Goal: Task Accomplishment & Management: Complete application form

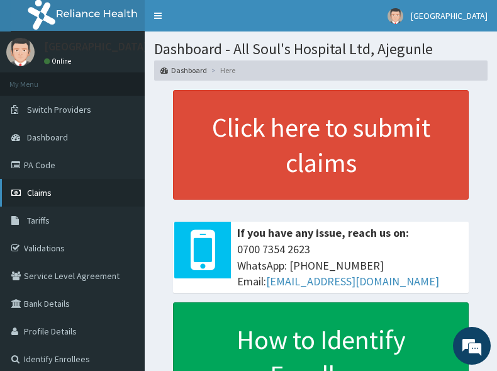
click at [45, 188] on span "Claims" at bounding box center [39, 192] width 25 height 11
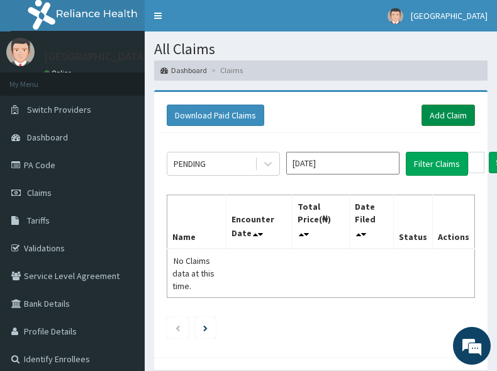
click at [457, 116] on link "Add Claim" at bounding box center [449, 115] width 54 height 21
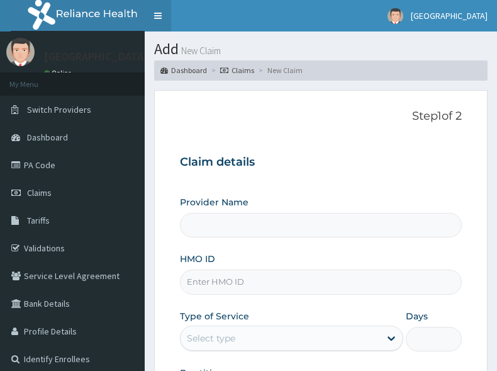
click at [161, 14] on link "Toggle navigation" at bounding box center [158, 15] width 26 height 31
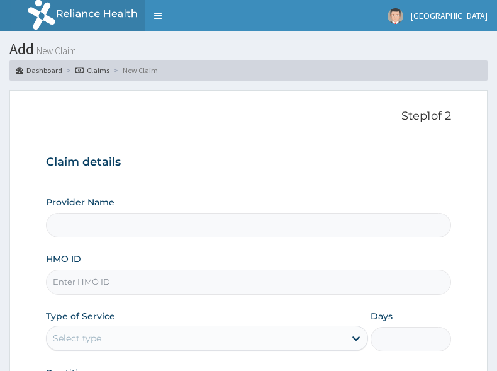
scroll to position [126, 0]
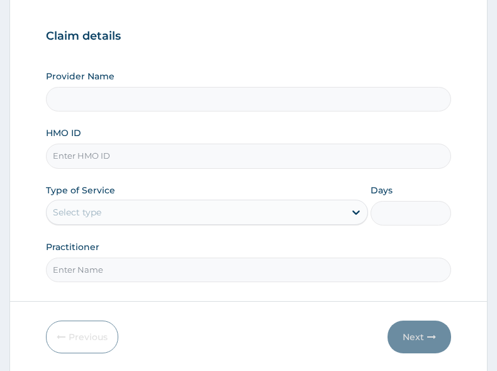
click at [150, 152] on input "HMO ID" at bounding box center [248, 156] width 405 height 25
type input "All Soul's Hospital Ltd, Ajegunle"
paste input "GSV/13017/A"
click at [70, 159] on input "GSV/13017/A" at bounding box center [248, 156] width 405 height 25
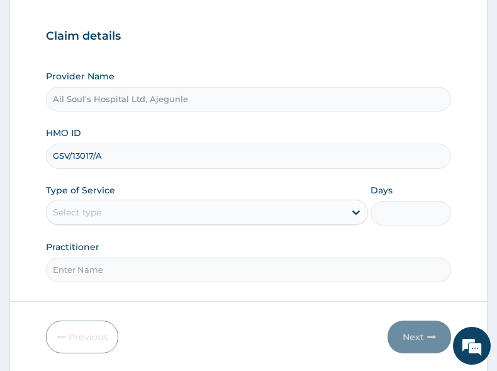
type input "GSV/13017/A"
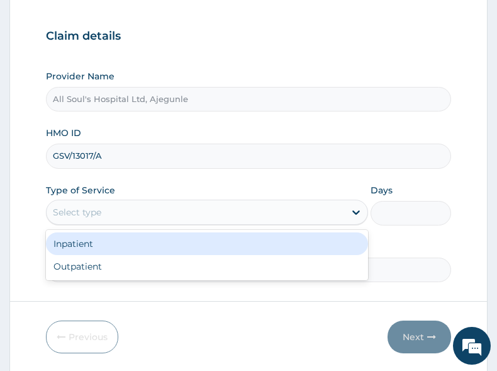
click at [168, 215] on div "Select type" at bounding box center [196, 212] width 298 height 20
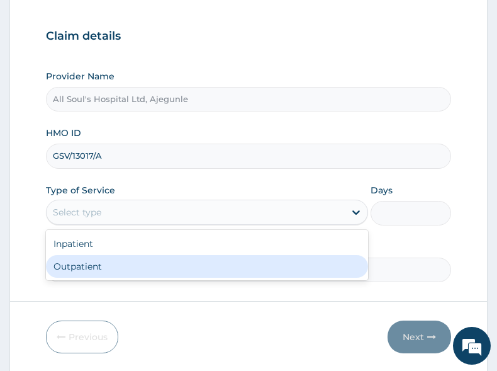
click at [161, 261] on div "Outpatient" at bounding box center [207, 266] width 322 height 23
type input "1"
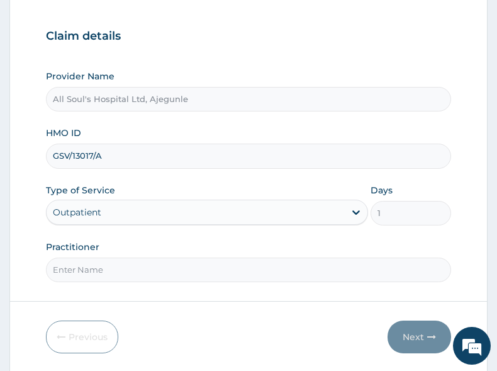
click at [144, 269] on input "Practitioner" at bounding box center [248, 269] width 405 height 25
type input "Dr Segun"
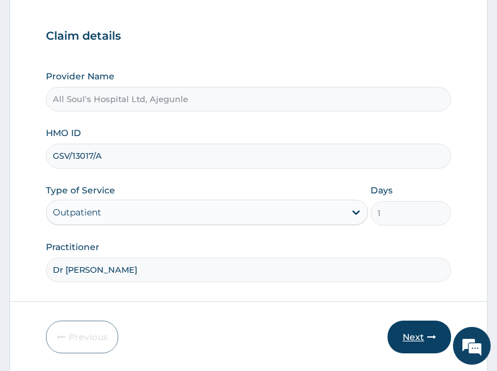
click at [421, 342] on button "Next" at bounding box center [420, 336] width 64 height 33
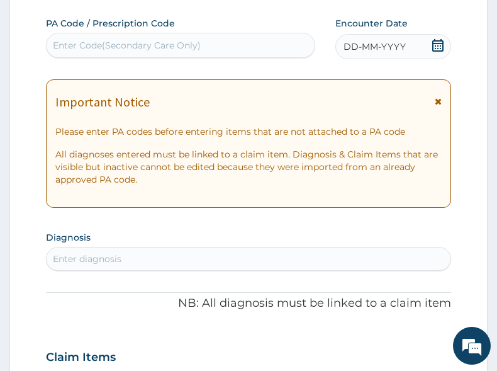
click at [440, 46] on icon at bounding box center [438, 45] width 13 height 13
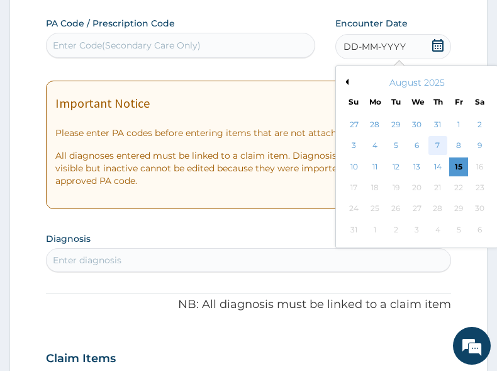
scroll to position [0, 0]
click at [440, 164] on div "14" at bounding box center [438, 166] width 19 height 19
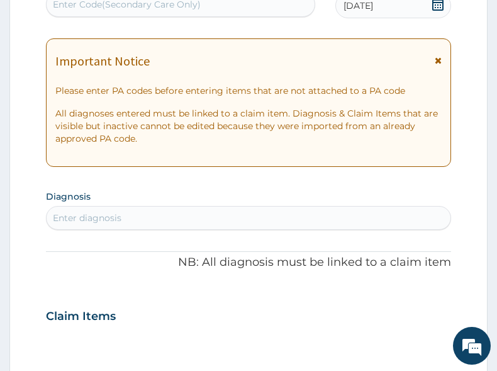
scroll to position [189, 0]
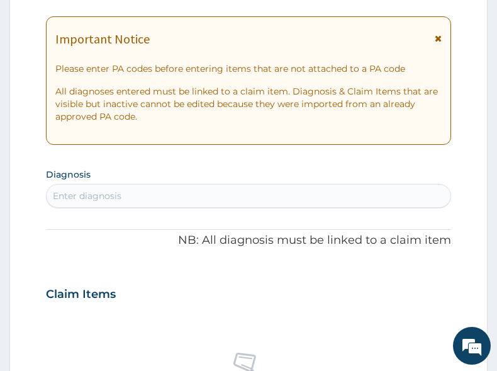
click at [225, 196] on div "Enter diagnosis" at bounding box center [249, 196] width 404 height 20
type input "rti"
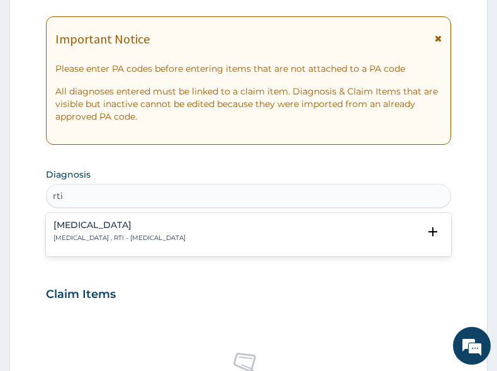
click at [138, 238] on p "Respiratory tract infection , RTI - Respiratory tract infection" at bounding box center [120, 238] width 132 height 9
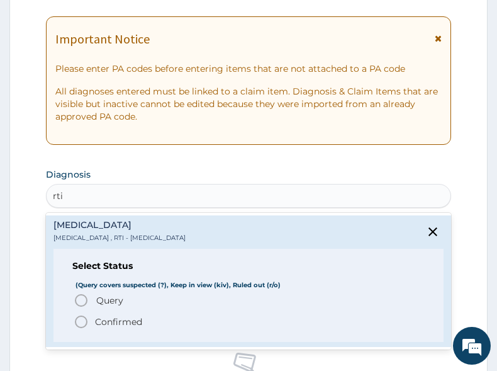
click at [105, 299] on span "Query" at bounding box center [109, 300] width 27 height 13
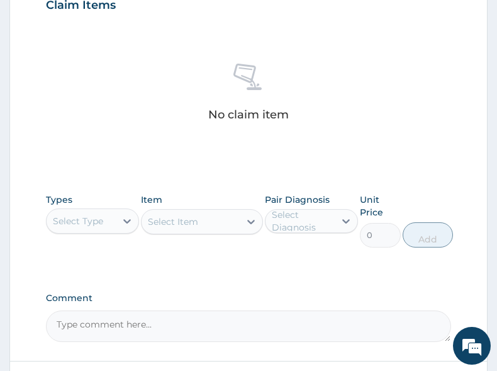
scroll to position [504, 0]
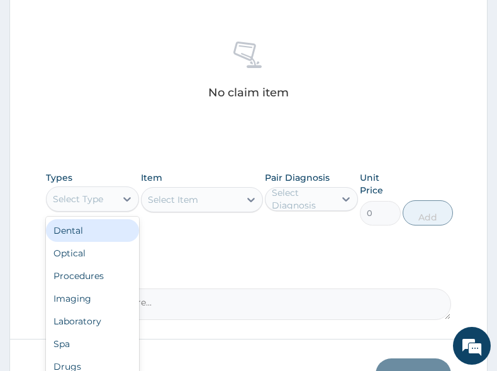
click at [110, 204] on div "Select Type" at bounding box center [81, 199] width 69 height 20
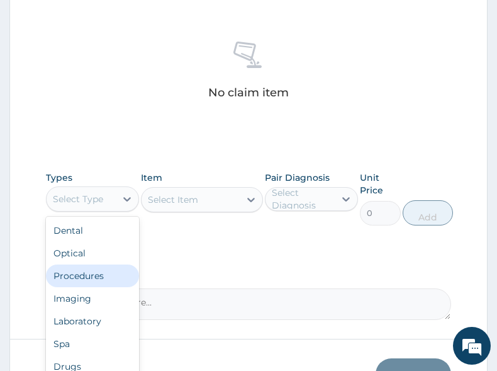
click at [101, 270] on div "Procedures" at bounding box center [92, 275] width 93 height 23
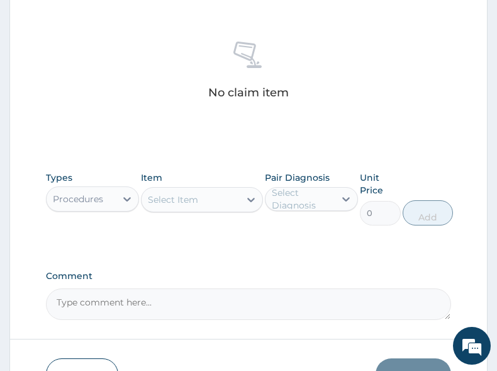
click at [197, 208] on div "Select Item" at bounding box center [191, 199] width 98 height 20
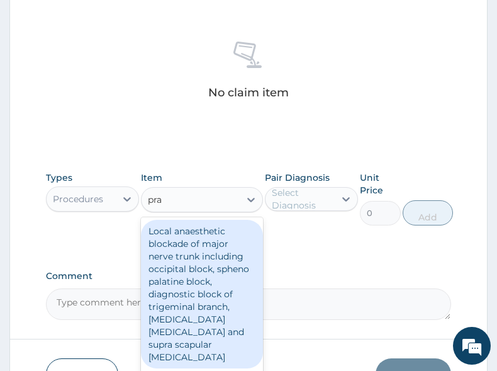
type input "prac"
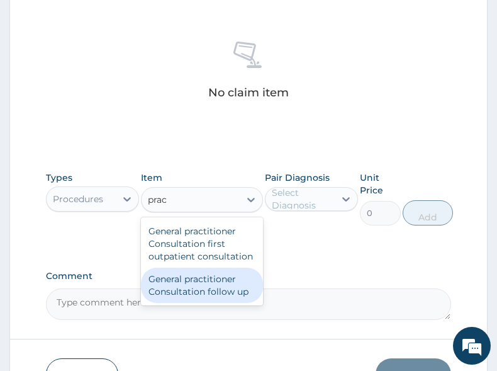
click at [207, 297] on div "General practitioner Consultation follow up" at bounding box center [201, 285] width 121 height 35
type input "2500"
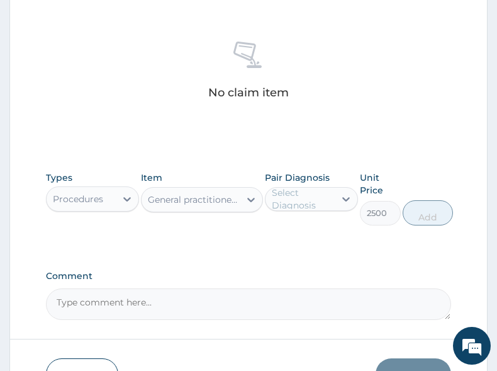
click at [303, 205] on div "Select Diagnosis" at bounding box center [303, 198] width 62 height 25
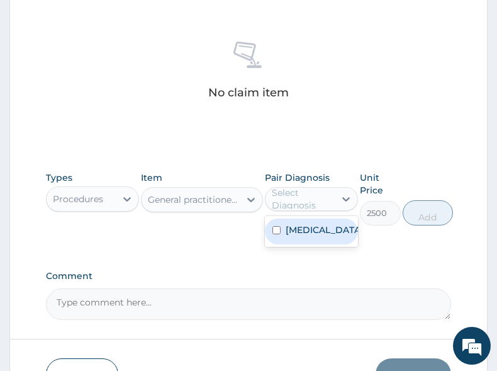
click at [305, 236] on label "Respiratory tract infection" at bounding box center [325, 229] width 78 height 13
checkbox input "true"
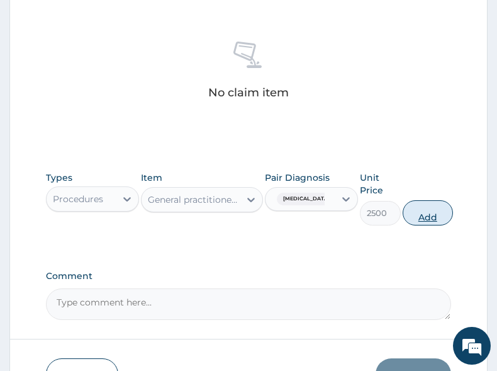
click at [446, 217] on button "Add" at bounding box center [428, 212] width 50 height 25
type input "0"
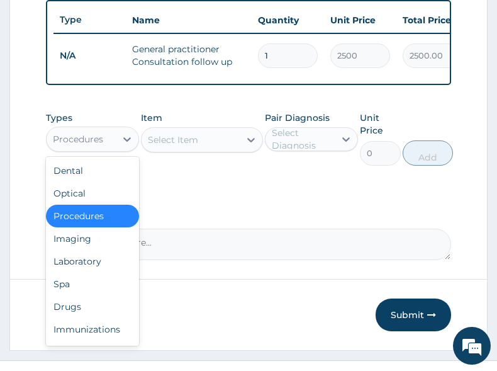
click at [80, 145] on div "Procedures" at bounding box center [78, 139] width 50 height 13
click at [79, 310] on div "Drugs" at bounding box center [92, 306] width 93 height 23
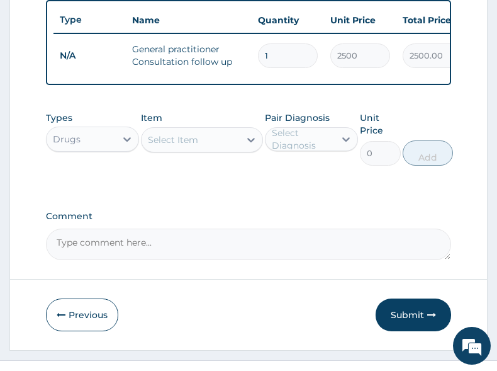
click at [178, 146] on div "Select Item" at bounding box center [173, 139] width 50 height 13
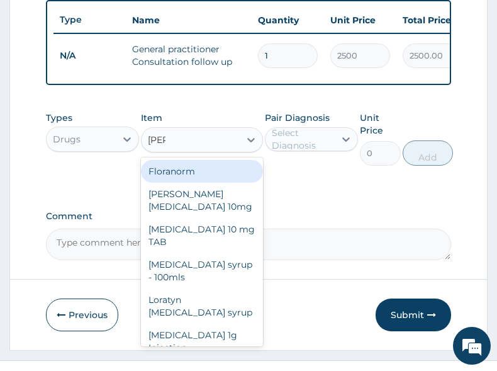
type input "lorat"
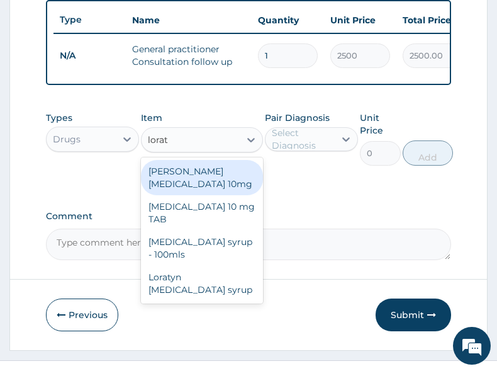
click at [217, 191] on div "Loratyn Loratadine 10mg" at bounding box center [201, 177] width 121 height 35
type input "75"
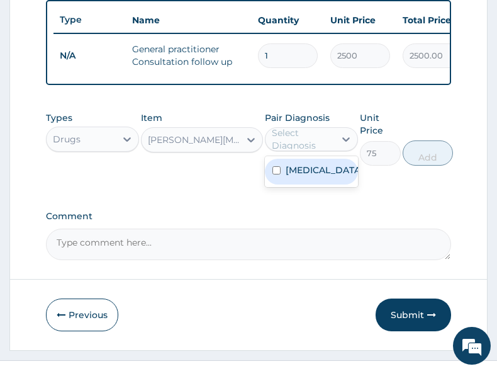
click at [299, 152] on div "Select Diagnosis" at bounding box center [303, 139] width 62 height 25
click at [305, 176] on label "Respiratory tract infection" at bounding box center [325, 170] width 78 height 13
checkbox input "true"
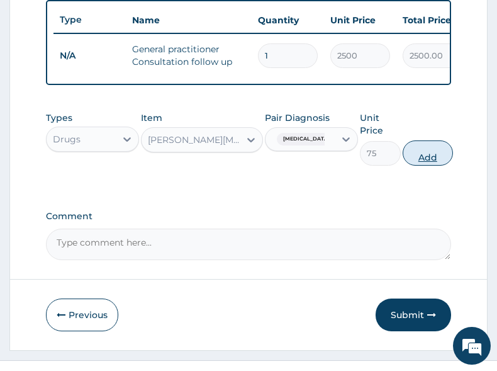
click at [429, 166] on button "Add" at bounding box center [428, 152] width 50 height 25
type input "0"
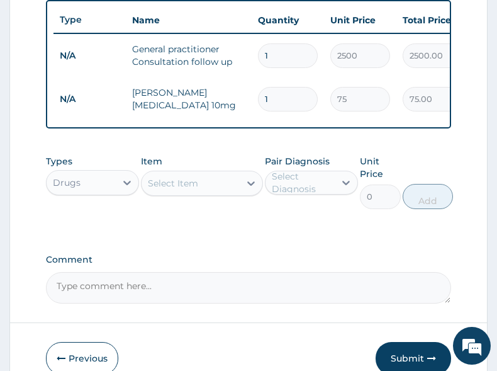
click at [200, 193] on div "Select Item" at bounding box center [191, 183] width 98 height 20
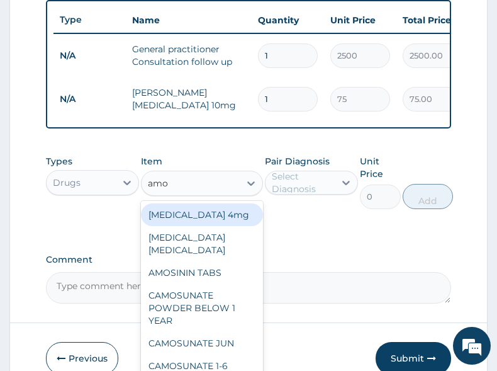
type input "amox"
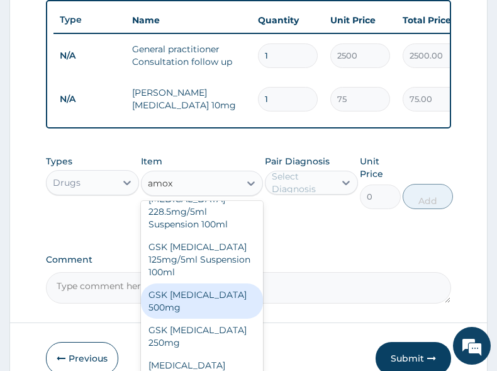
scroll to position [73, 0]
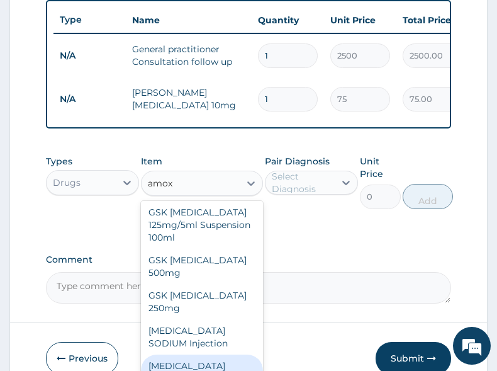
click at [206, 354] on div "AMOXICILLIN 500mg" at bounding box center [201, 371] width 121 height 35
type input "60"
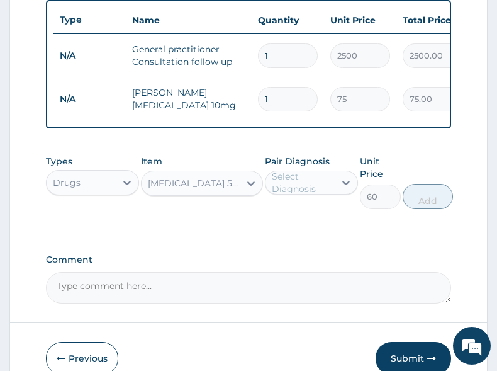
click at [306, 191] on div "Select Diagnosis" at bounding box center [303, 182] width 62 height 25
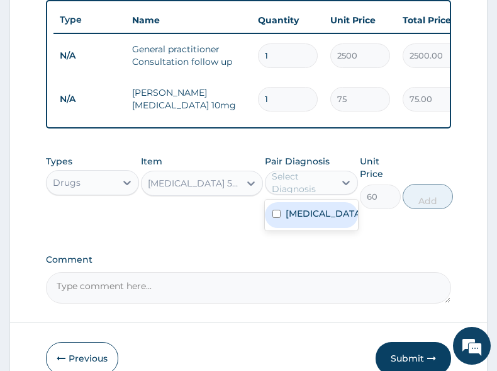
click at [304, 220] on label "Respiratory tract infection" at bounding box center [325, 213] width 78 height 13
checkbox input "true"
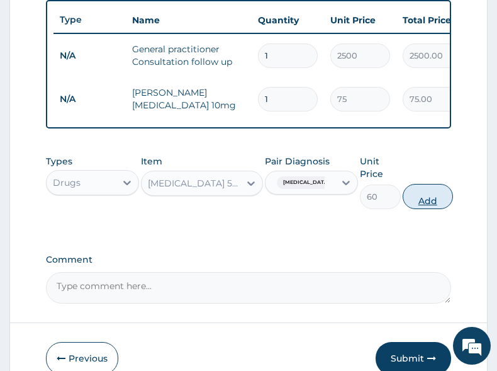
click at [429, 209] on button "Add" at bounding box center [428, 196] width 50 height 25
type input "0"
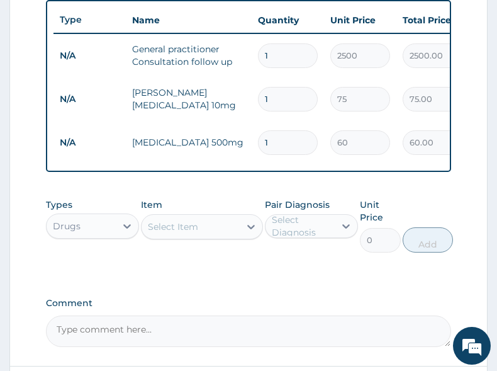
click at [174, 233] on div "Select Item" at bounding box center [173, 226] width 50 height 13
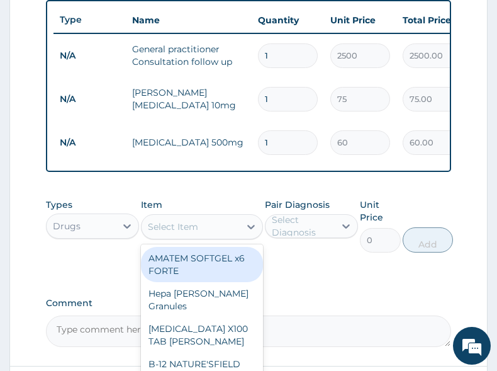
type input "c"
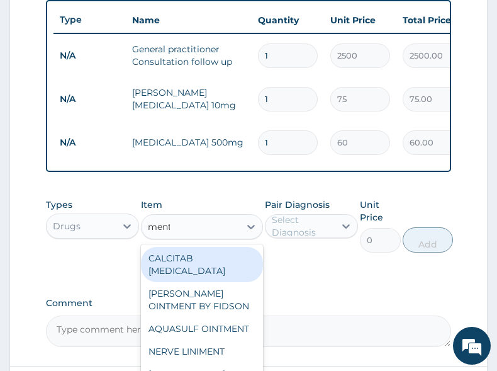
type input "menth"
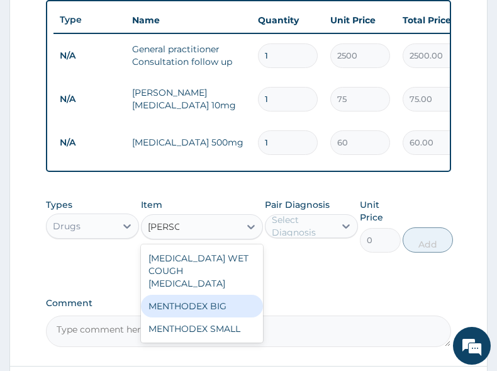
click at [188, 297] on div "MENTHODEX BIG" at bounding box center [201, 306] width 121 height 23
type input "3500"
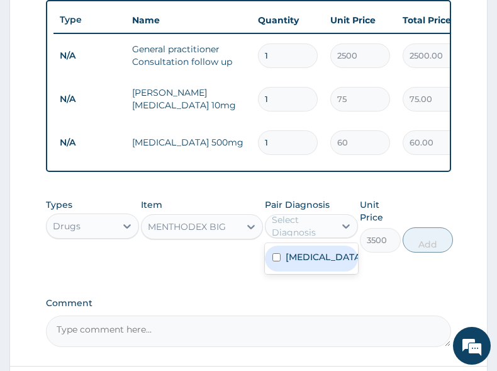
click at [320, 239] on div "Select Diagnosis" at bounding box center [303, 225] width 62 height 25
click at [310, 263] on label "Respiratory tract infection" at bounding box center [325, 257] width 78 height 13
checkbox input "true"
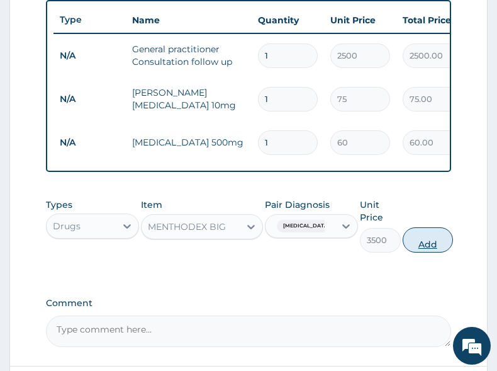
click at [430, 252] on button "Add" at bounding box center [428, 239] width 50 height 25
type input "0"
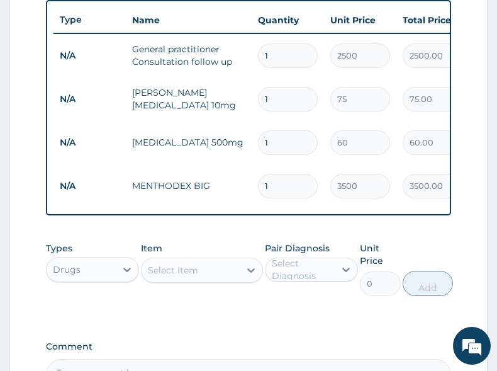
click at [289, 145] on input "1" at bounding box center [288, 142] width 60 height 25
type input "10"
type input "600.00"
type input "10"
click at [274, 93] on input "1" at bounding box center [288, 99] width 60 height 25
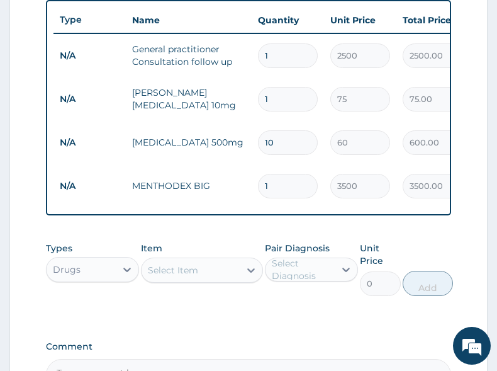
type input "0.00"
type input "7"
type input "525.00"
type input "7"
click at [117, 95] on td "N/A" at bounding box center [90, 99] width 72 height 23
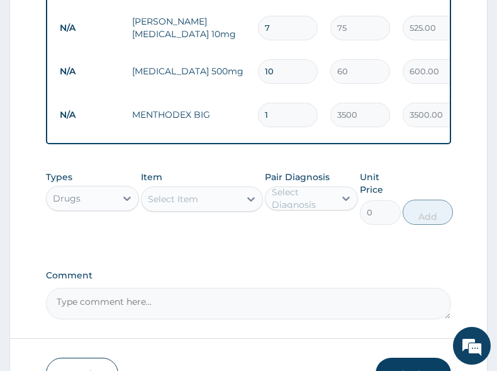
scroll to position [665, 0]
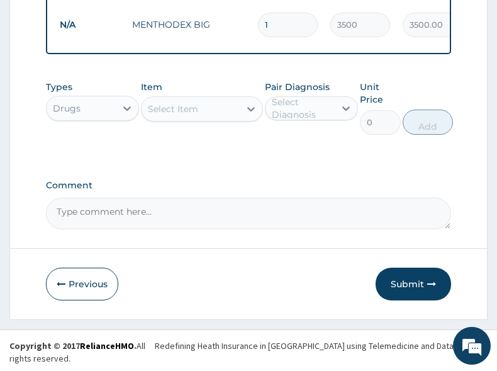
click at [408, 295] on button "Submit" at bounding box center [414, 284] width 76 height 33
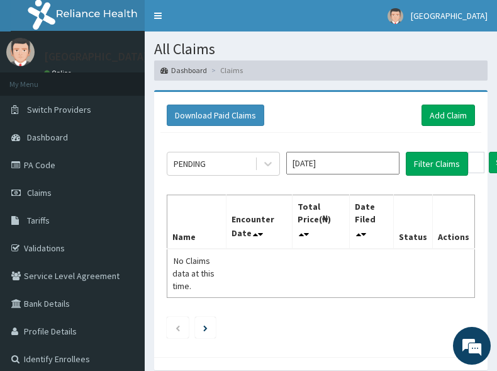
click at [341, 110] on div "Download Paid Claims Add Claim" at bounding box center [321, 115] width 308 height 21
